Goal: Transaction & Acquisition: Purchase product/service

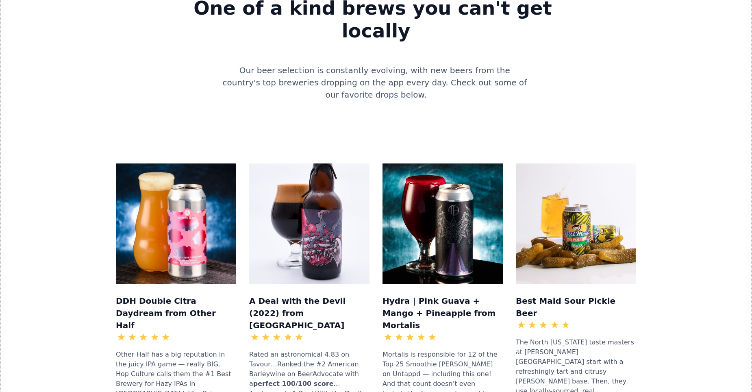
scroll to position [732, 0]
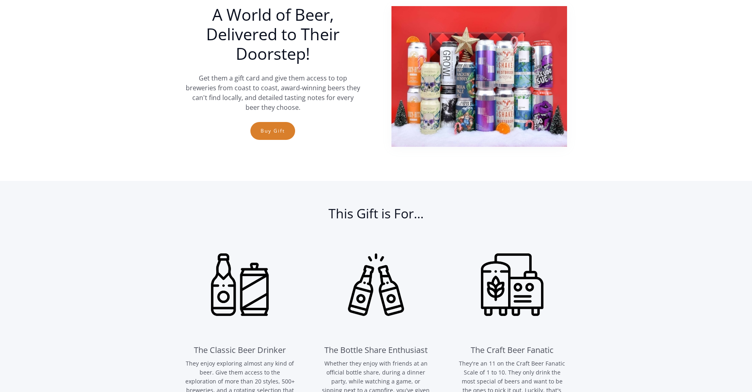
scroll to position [285, 0]
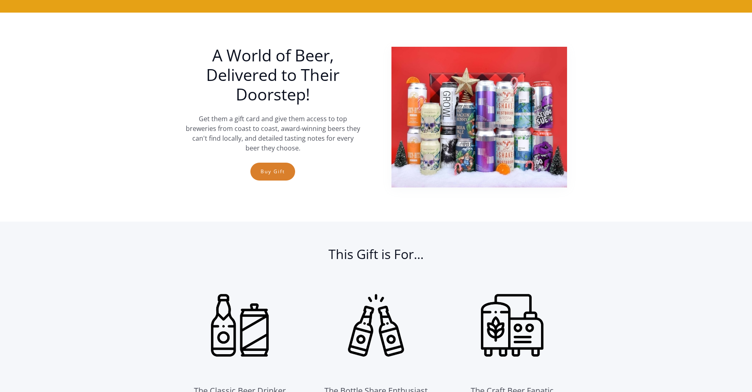
click at [258, 186] on div "A World of Beer, Delivered to Their Doorstep! Get them a gift card and give the…" at bounding box center [273, 117] width 176 height 143
click at [269, 175] on link "Buy Gift" at bounding box center [272, 172] width 45 height 18
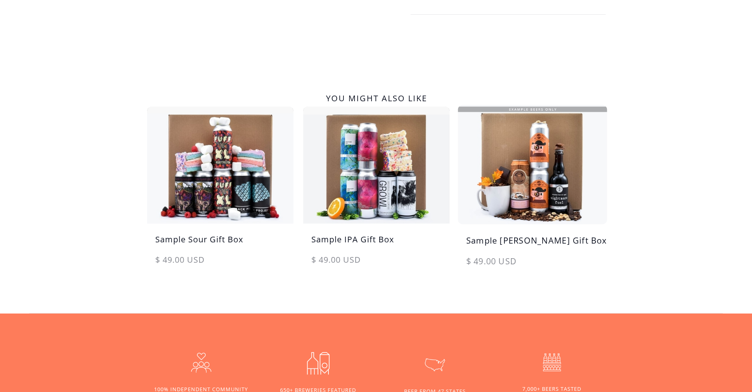
scroll to position [366, 0]
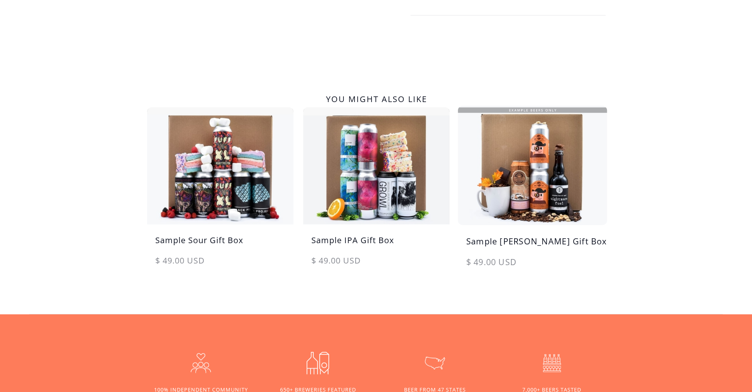
click at [564, 180] on img at bounding box center [533, 165] width 154 height 123
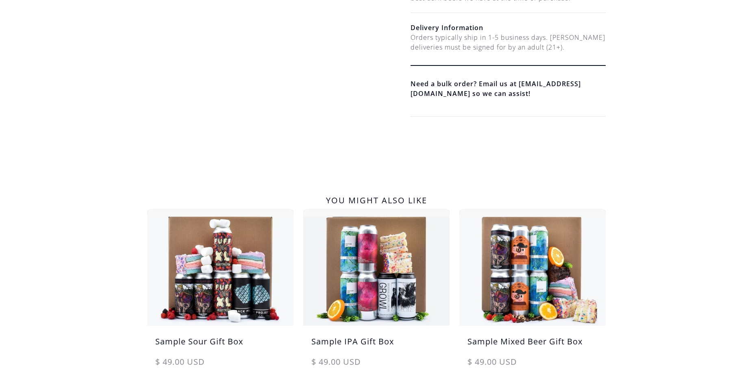
scroll to position [325, 0]
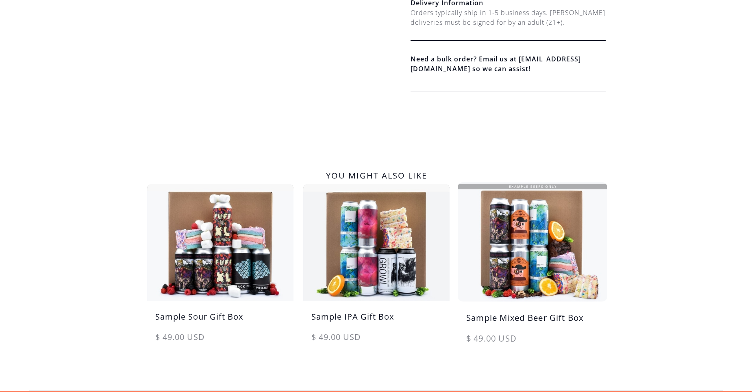
click at [551, 244] on img at bounding box center [533, 241] width 154 height 123
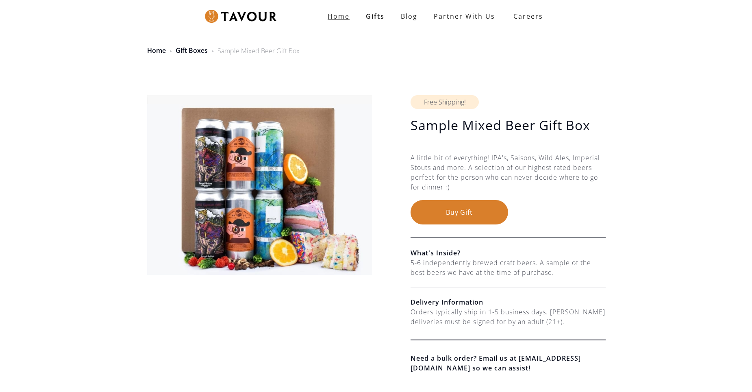
click at [342, 12] on strong "Home" at bounding box center [339, 16] width 22 height 9
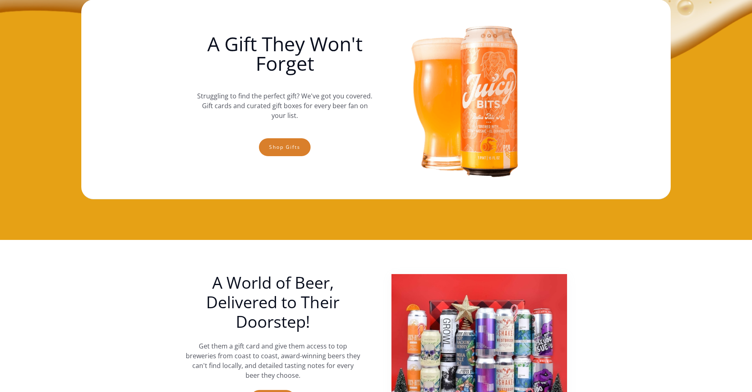
scroll to position [122, 0]
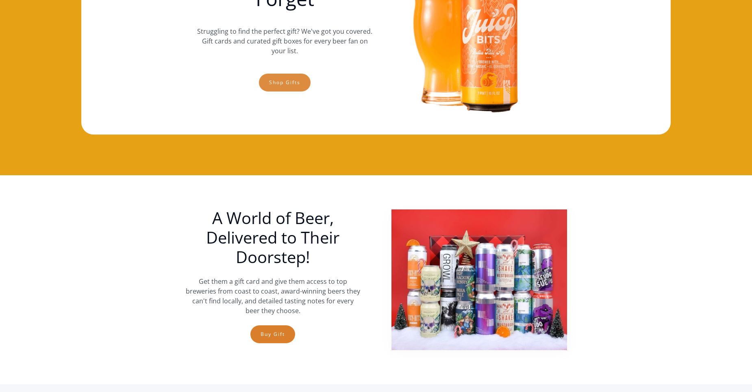
click at [277, 81] on link "Shop gifts" at bounding box center [285, 83] width 52 height 18
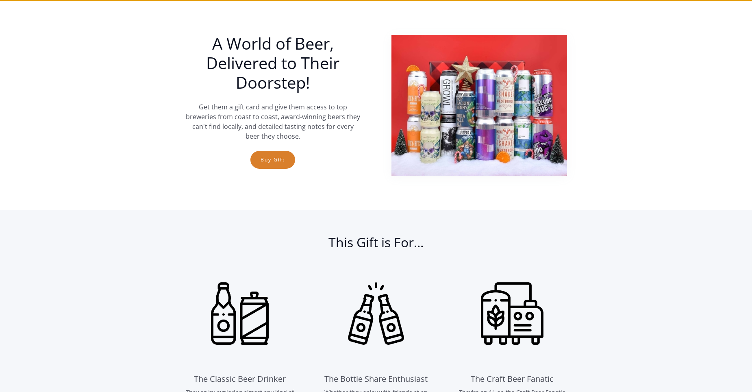
scroll to position [297, 0]
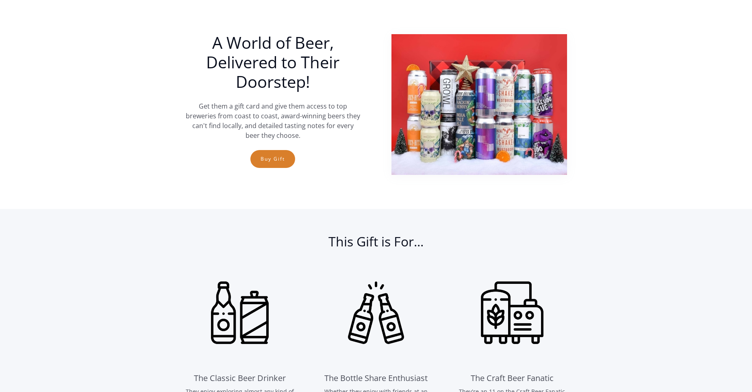
drag, startPoint x: 440, startPoint y: 159, endPoint x: 436, endPoint y: 161, distance: 4.2
click at [440, 160] on img at bounding box center [480, 104] width 176 height 141
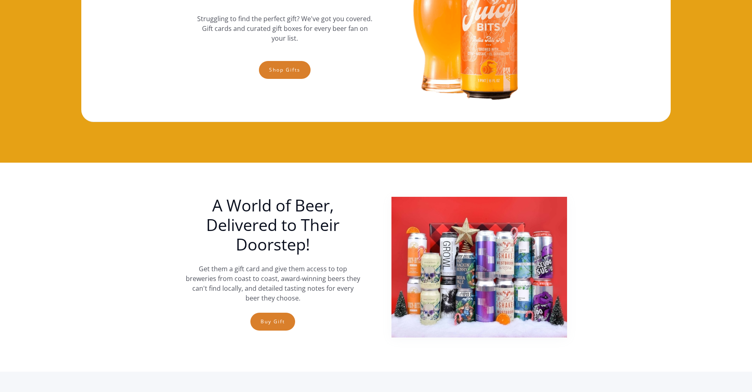
scroll to position [0, 0]
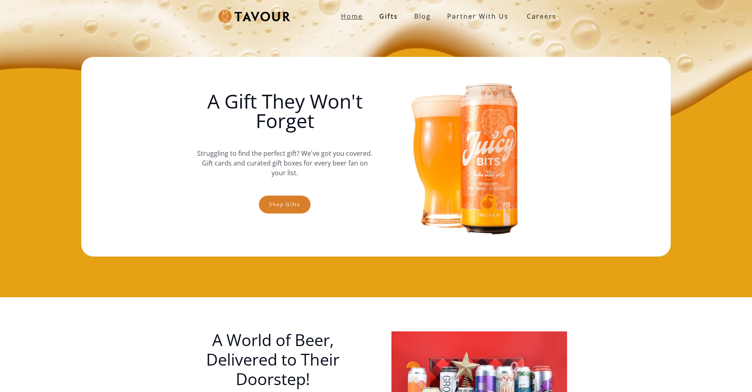
click at [359, 13] on strong "Home" at bounding box center [352, 16] width 22 height 9
